Goal: Task Accomplishment & Management: Use online tool/utility

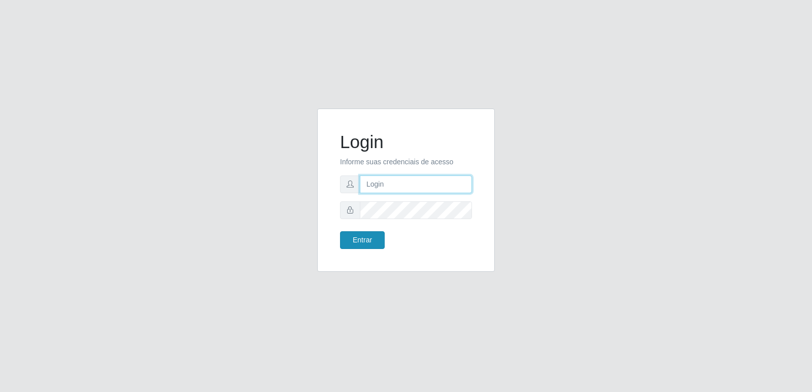
type input "[PERSON_NAME][EMAIL_ADDRESS][DOMAIN_NAME]"
click at [370, 238] on button "Entrar" at bounding box center [362, 240] width 45 height 18
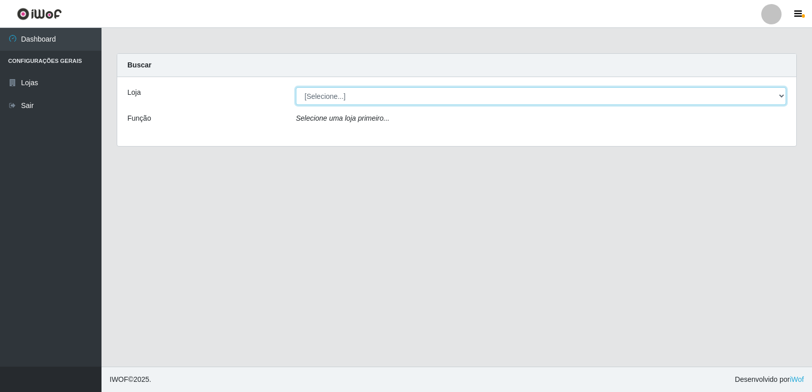
click at [374, 92] on select "[Selecione...] Hiper Queiroz - [GEOGRAPHIC_DATA] [GEOGRAPHIC_DATA] [GEOGRAPHIC_…" at bounding box center [541, 96] width 490 height 18
select select "516"
click at [296, 87] on select "[Selecione...] Hiper Queiroz - [GEOGRAPHIC_DATA] [GEOGRAPHIC_DATA] [GEOGRAPHIC_…" at bounding box center [541, 96] width 490 height 18
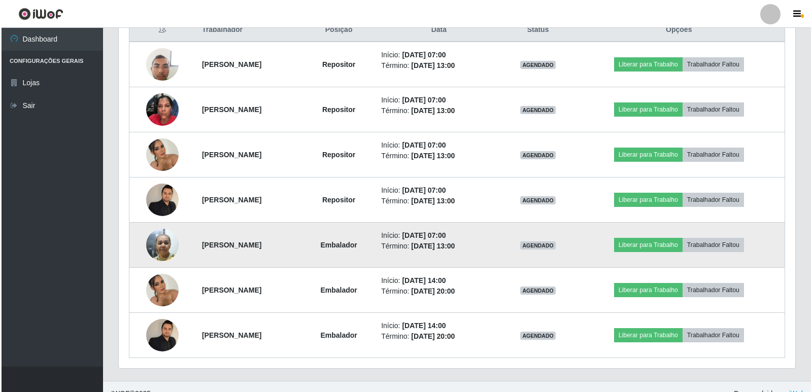
scroll to position [417, 0]
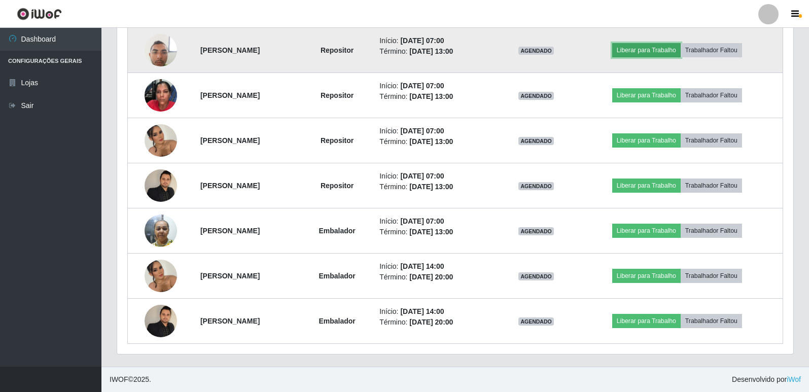
click at [666, 46] on button "Liberar para Trabalho" at bounding box center [646, 50] width 69 height 14
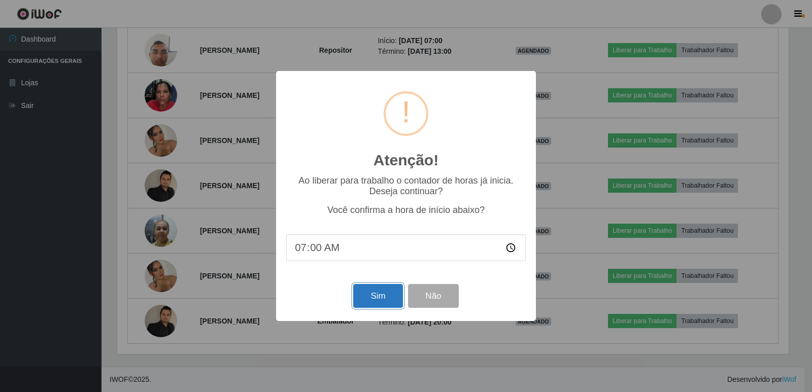
click at [381, 301] on button "Sim" at bounding box center [377, 296] width 49 height 24
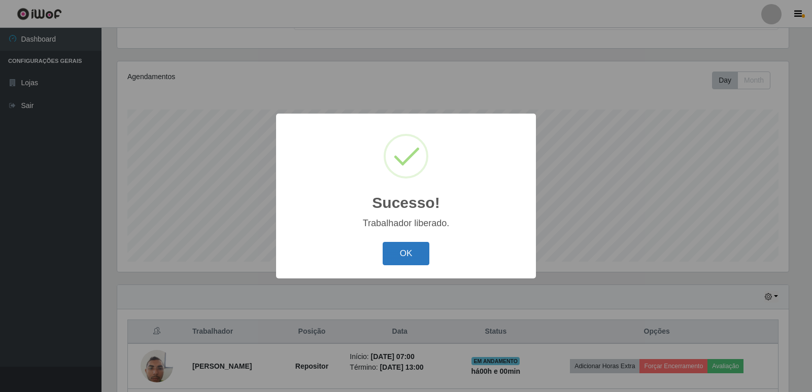
click at [412, 254] on button "OK" at bounding box center [406, 254] width 47 height 24
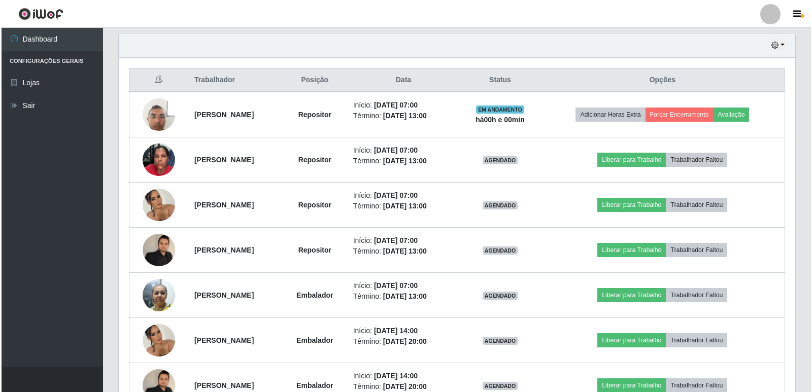
scroll to position [355, 0]
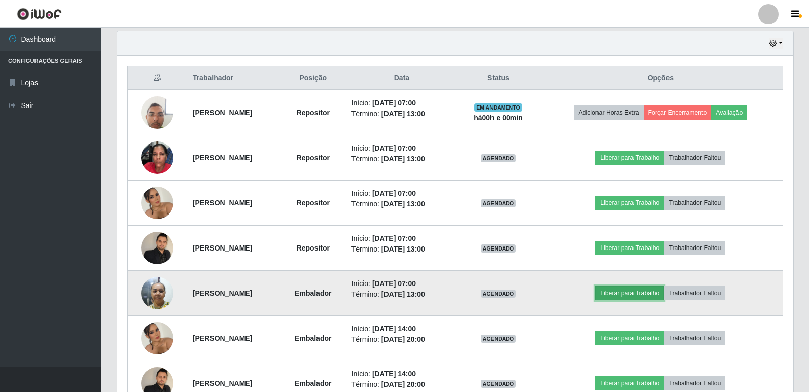
click at [637, 292] on button "Liberar para Trabalho" at bounding box center [630, 293] width 69 height 14
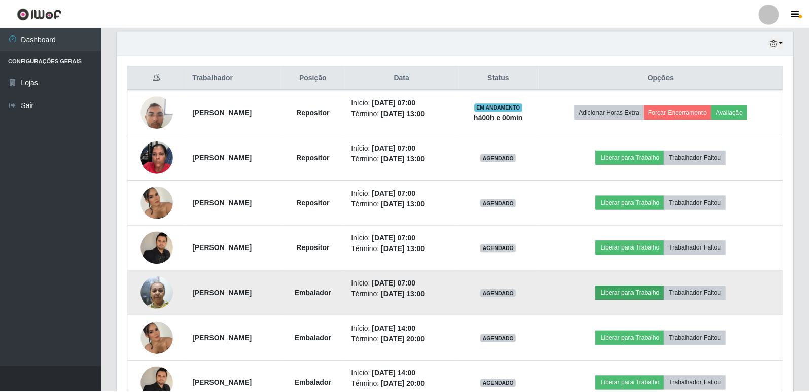
scroll to position [211, 671]
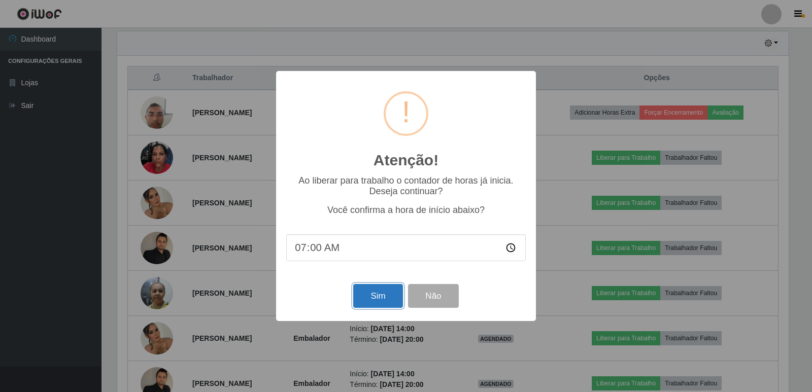
click at [378, 294] on button "Sim" at bounding box center [377, 296] width 49 height 24
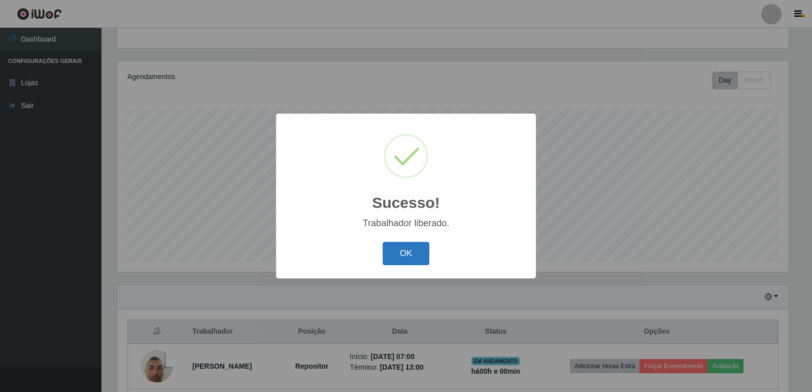
click at [402, 252] on button "OK" at bounding box center [406, 254] width 47 height 24
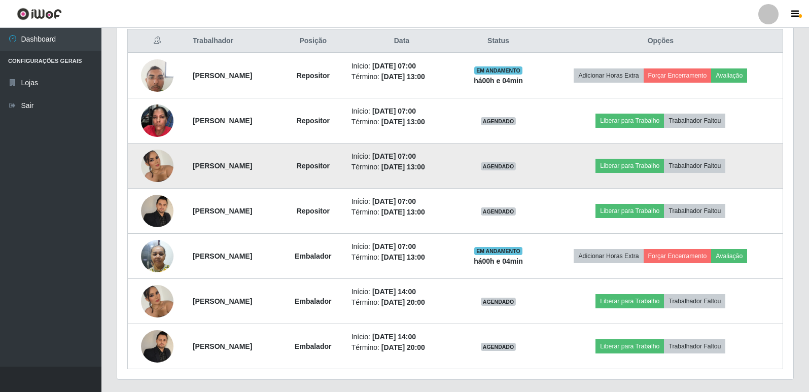
scroll to position [405, 0]
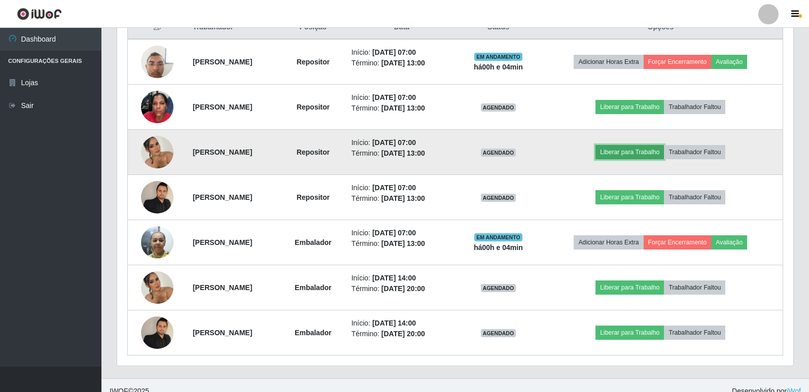
click at [645, 153] on button "Liberar para Trabalho" at bounding box center [630, 152] width 69 height 14
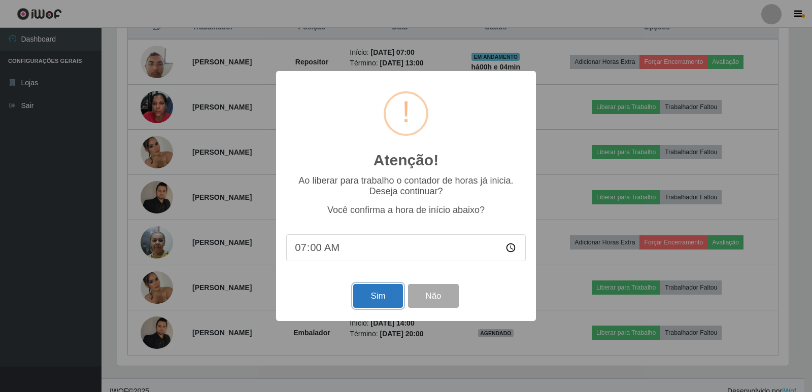
click at [368, 300] on button "Sim" at bounding box center [377, 296] width 49 height 24
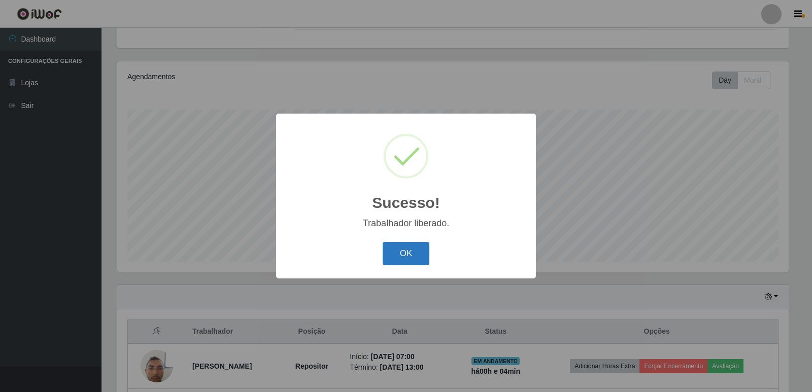
click at [397, 254] on button "OK" at bounding box center [406, 254] width 47 height 24
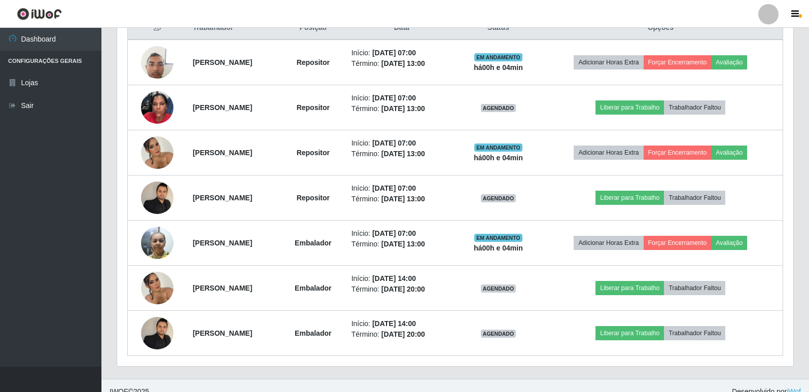
scroll to position [405, 0]
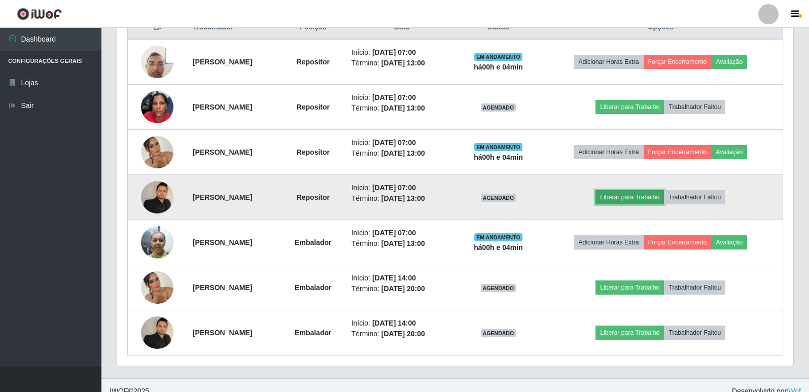
click at [637, 203] on button "Liberar para Trabalho" at bounding box center [630, 197] width 69 height 14
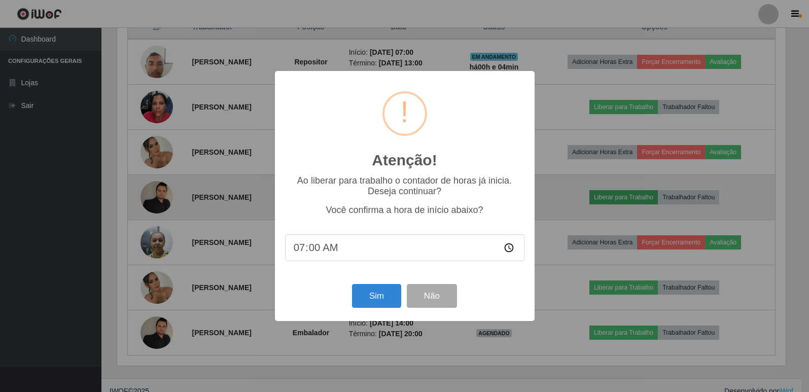
scroll to position [211, 671]
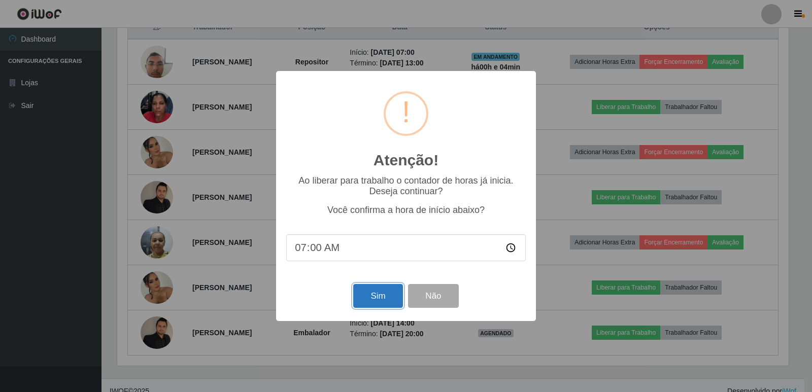
click at [384, 303] on button "Sim" at bounding box center [377, 296] width 49 height 24
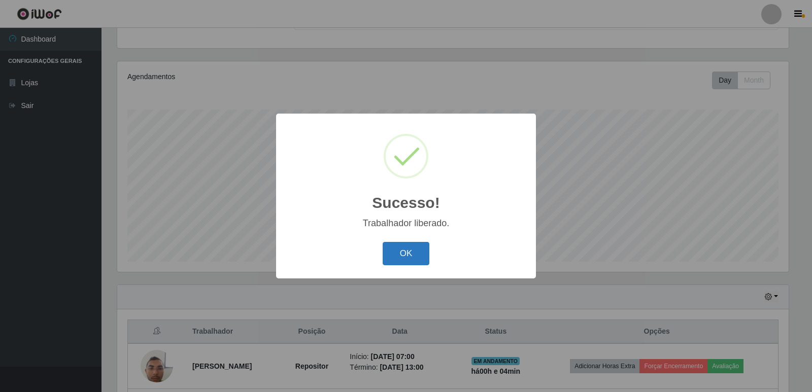
click at [414, 253] on button "OK" at bounding box center [406, 254] width 47 height 24
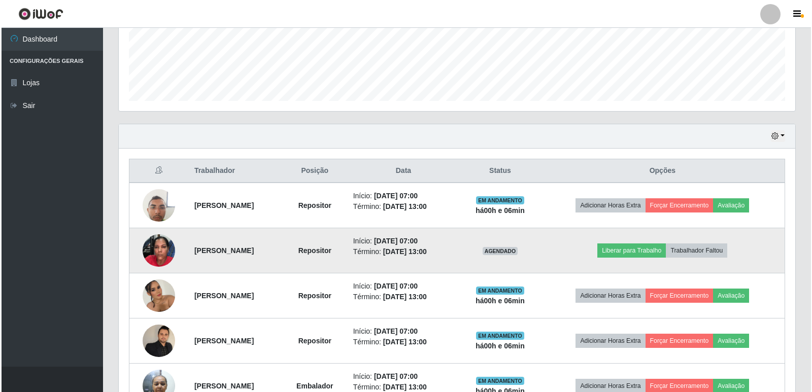
scroll to position [265, 0]
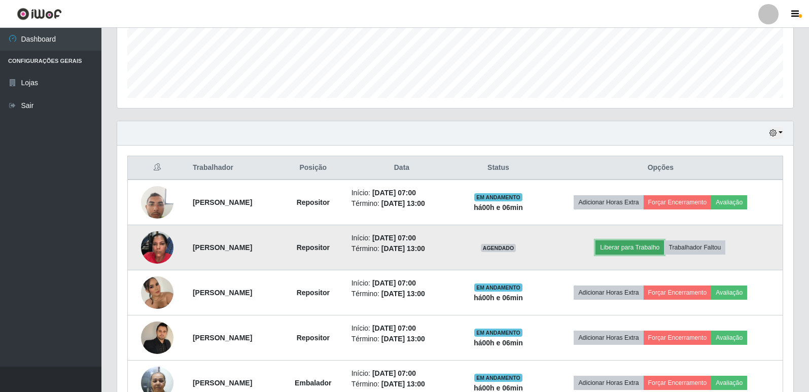
click at [643, 253] on button "Liberar para Trabalho" at bounding box center [630, 248] width 69 height 14
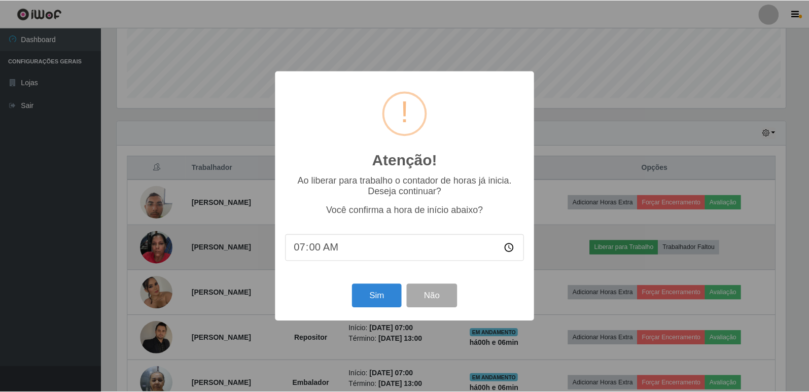
scroll to position [211, 671]
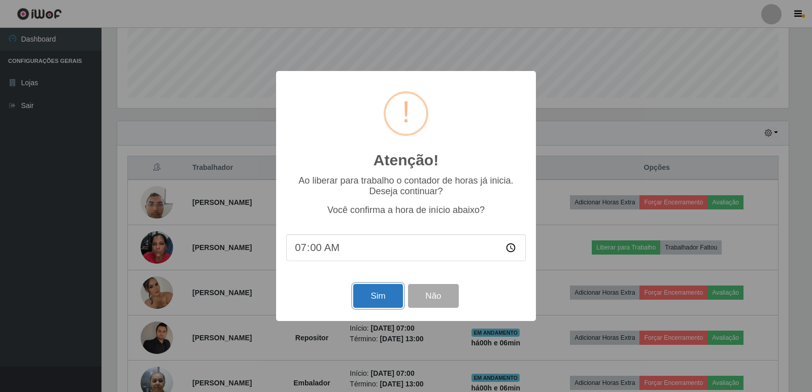
click at [376, 303] on button "Sim" at bounding box center [377, 296] width 49 height 24
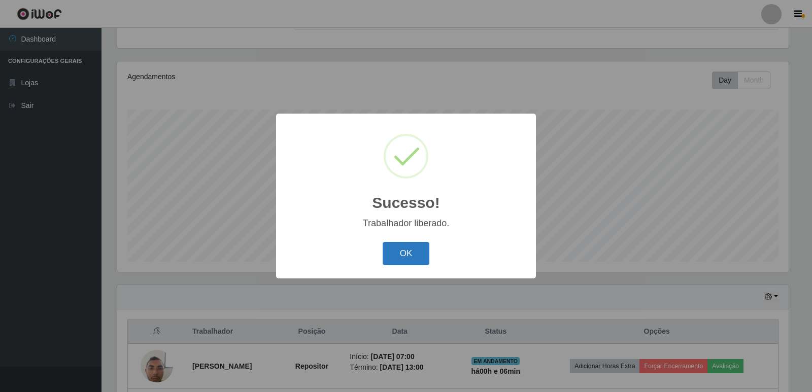
click at [414, 259] on button "OK" at bounding box center [406, 254] width 47 height 24
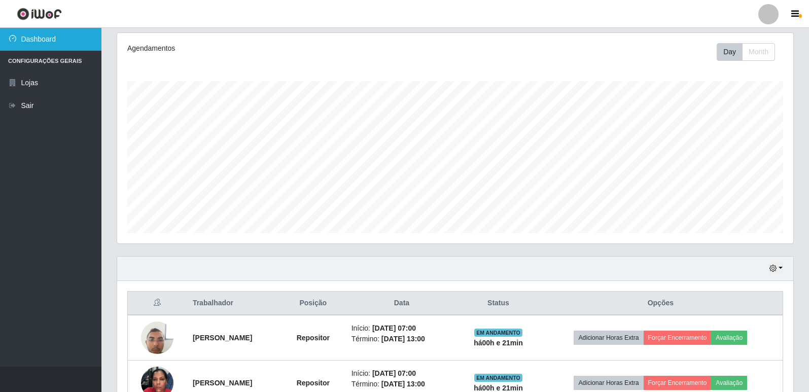
scroll to position [101, 0]
